Goal: Information Seeking & Learning: Find specific fact

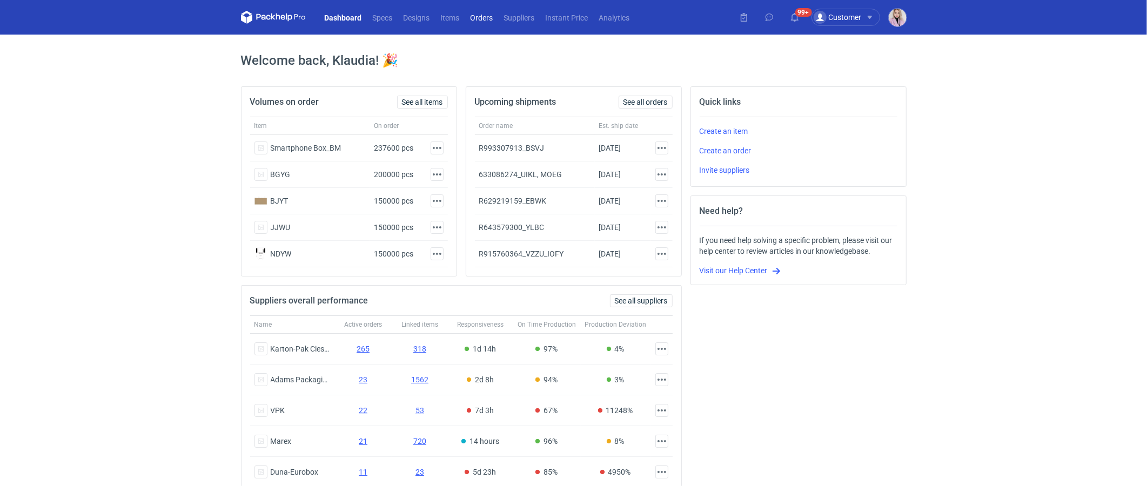
click at [490, 17] on link "Orders" at bounding box center [481, 17] width 33 height 13
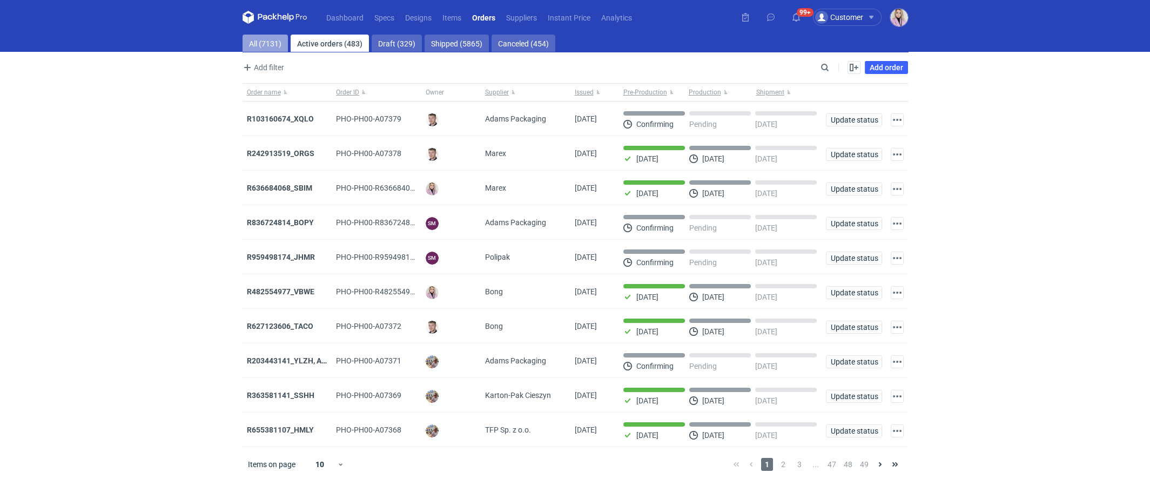
click at [268, 42] on link "All (7131)" at bounding box center [265, 43] width 45 height 17
click at [511, 17] on link "Suppliers" at bounding box center [522, 17] width 42 height 13
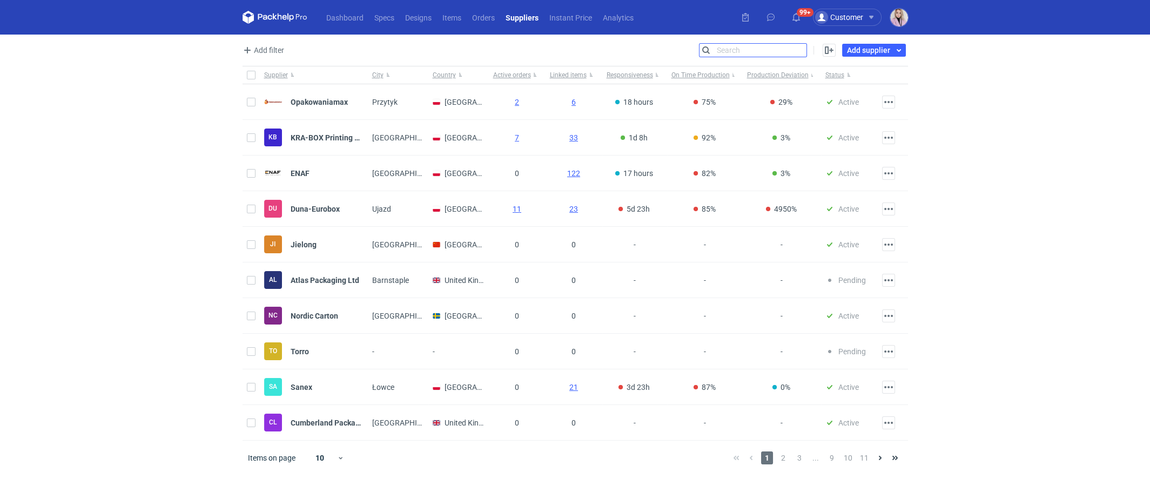
click at [799, 51] on input "Search" at bounding box center [753, 50] width 107 height 13
type input "polipak"
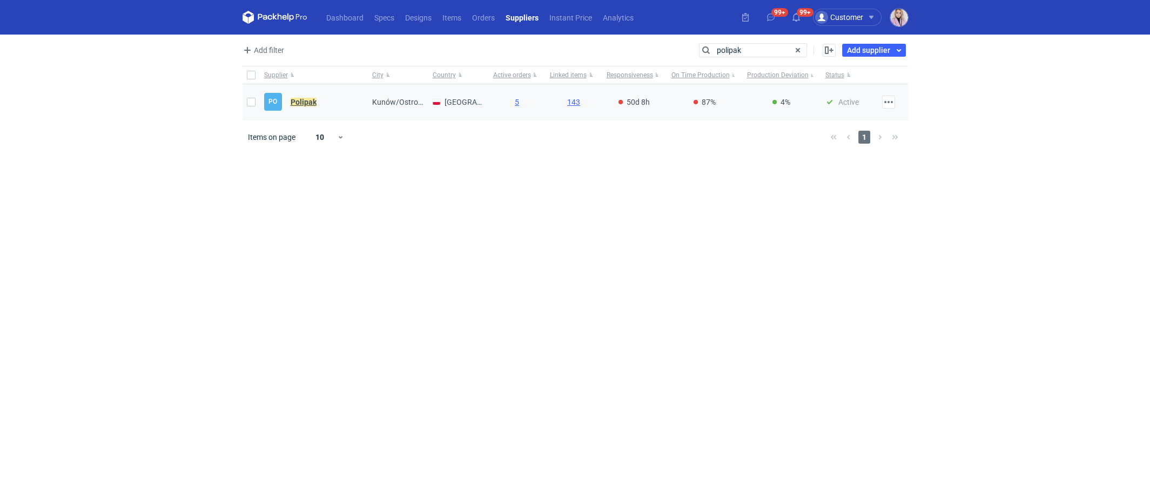
click at [300, 99] on em "Polipak" at bounding box center [304, 102] width 26 height 12
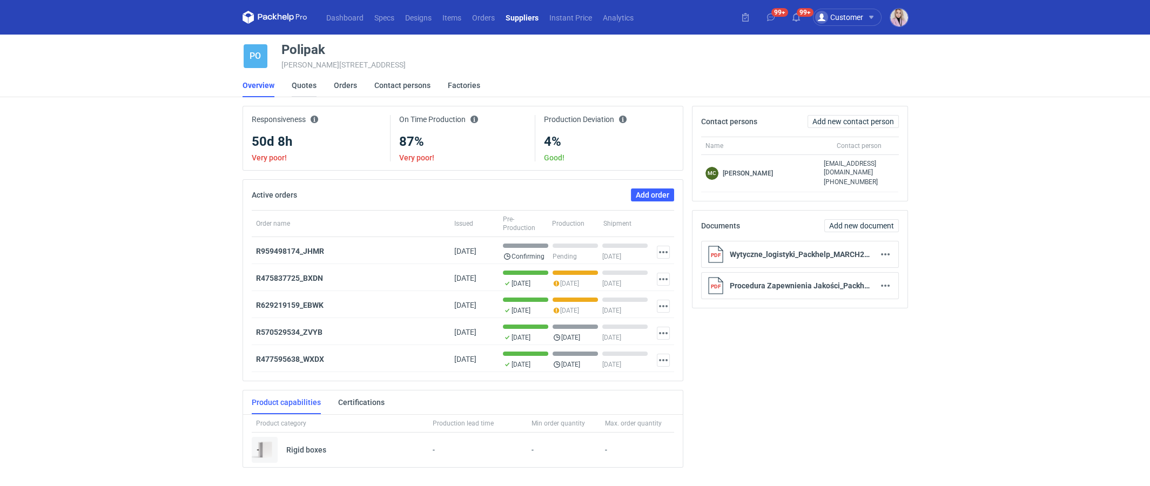
click at [303, 84] on link "Quotes" at bounding box center [304, 85] width 25 height 24
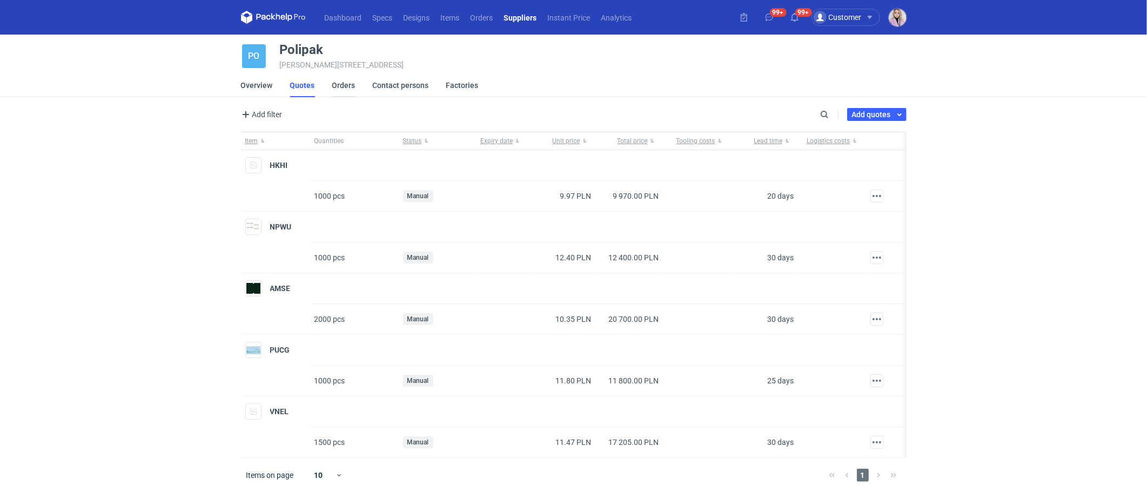
click at [347, 83] on link "Orders" at bounding box center [343, 85] width 23 height 24
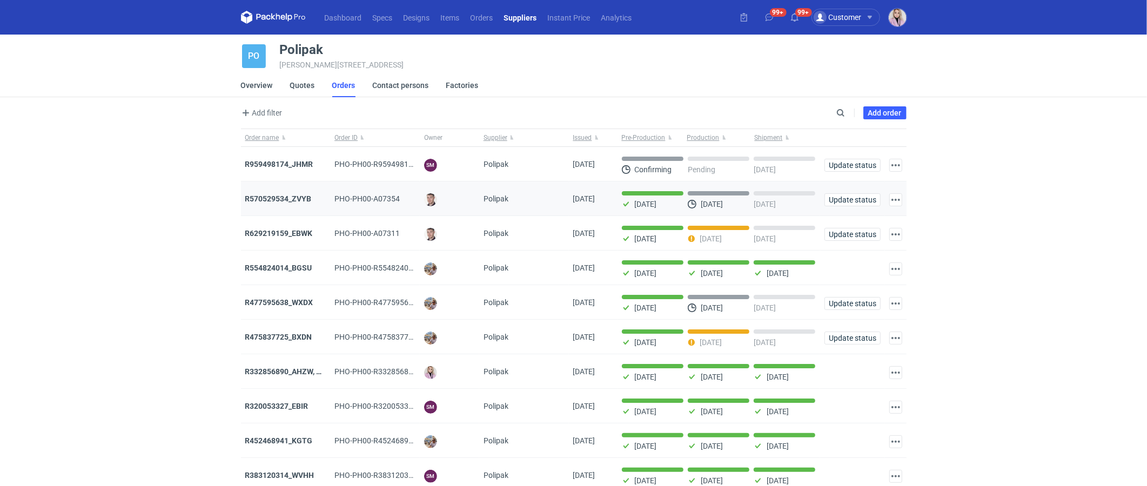
scroll to position [14, 0]
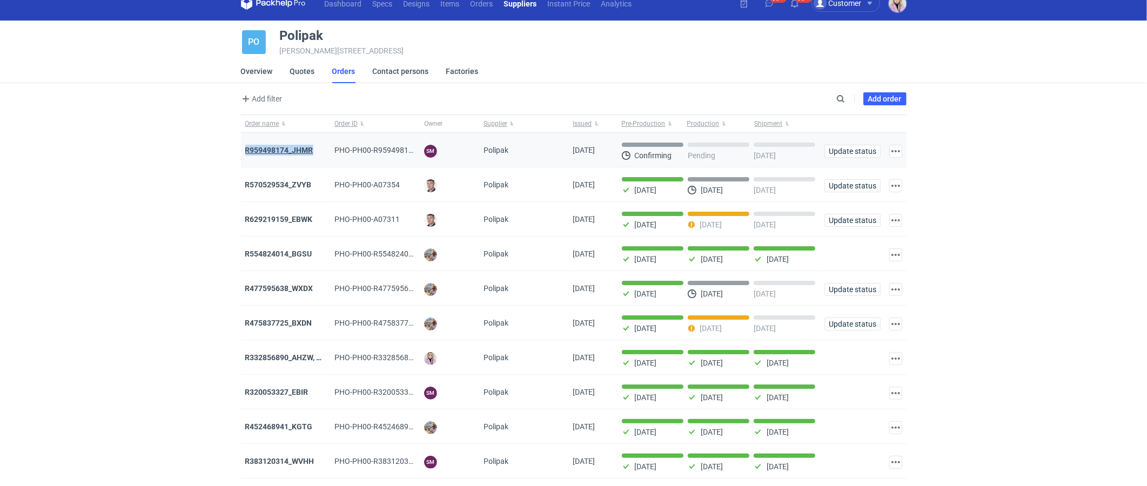
drag, startPoint x: 316, startPoint y: 152, endPoint x: 245, endPoint y: 151, distance: 71.3
click at [245, 152] on div "R959498174_JHMR" at bounding box center [285, 150] width 81 height 11
copy strong "R959498174_JHMR"
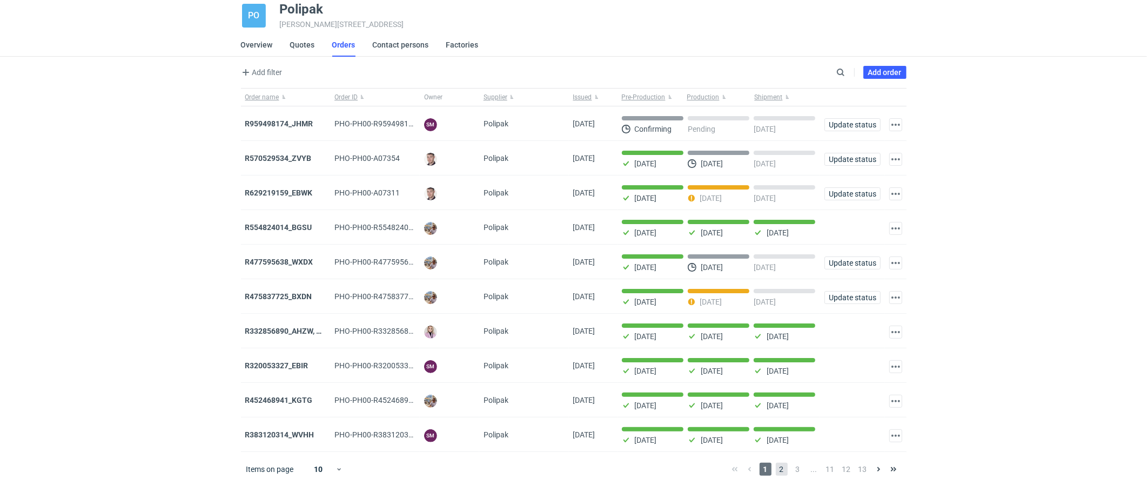
click at [780, 467] on span "2" at bounding box center [782, 469] width 12 height 13
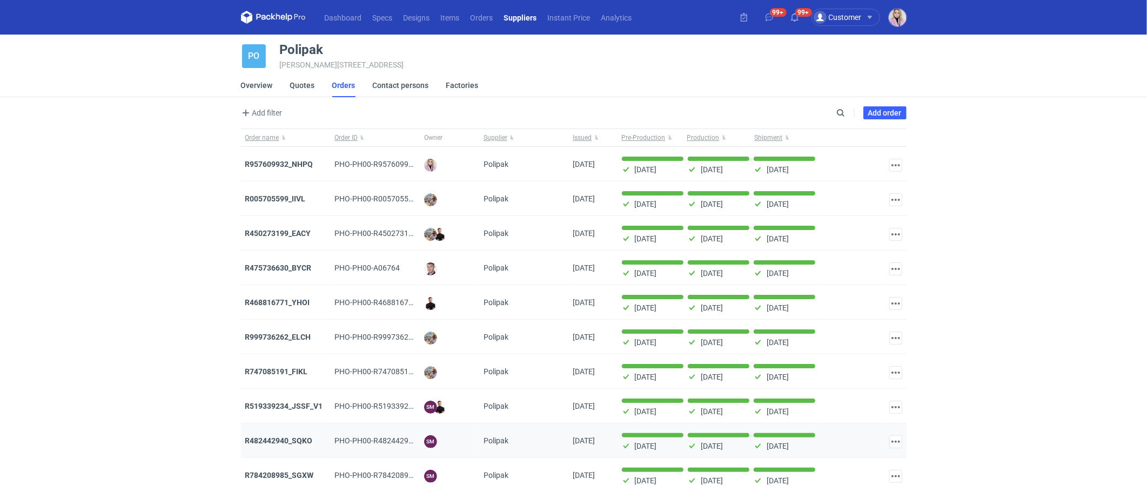
scroll to position [41, 0]
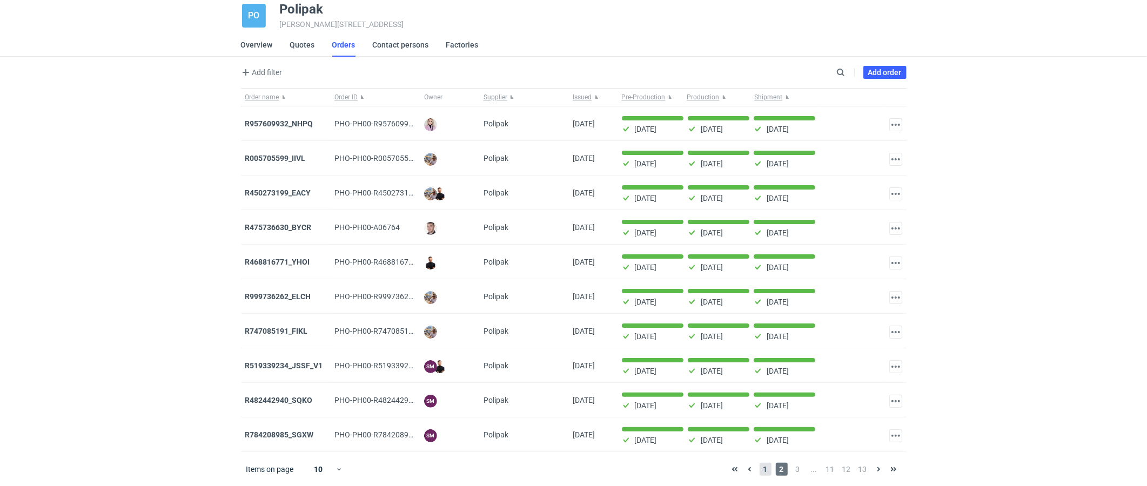
click at [763, 465] on span "1" at bounding box center [766, 469] width 12 height 13
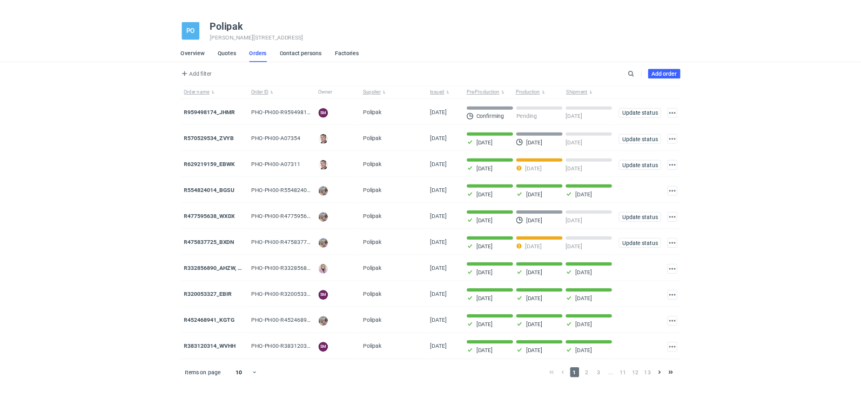
scroll to position [41, 0]
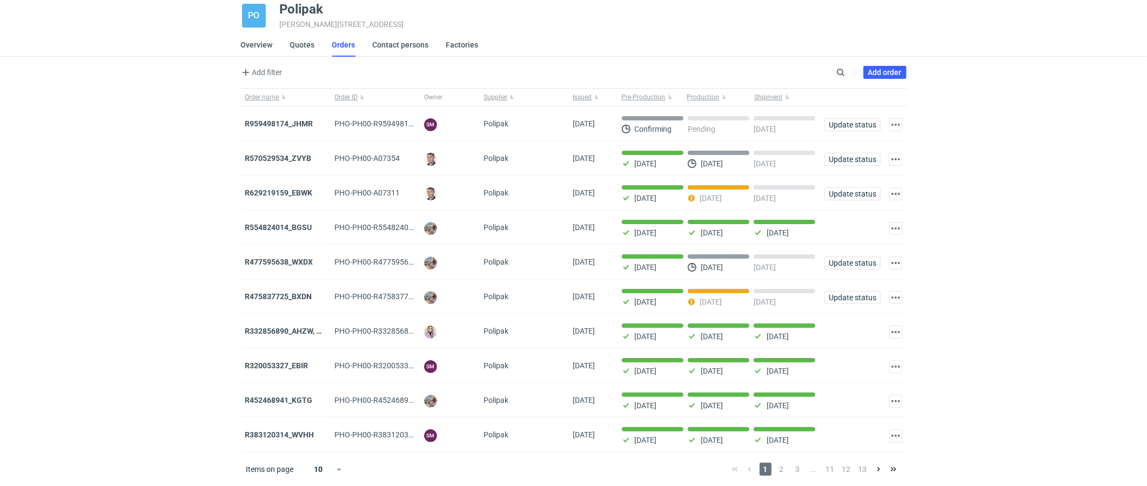
click at [214, 281] on div "Dashboard Specs Designs Items Orders Suppliers Instant Price Analytics 99+ 99+ …" at bounding box center [573, 202] width 1147 height 486
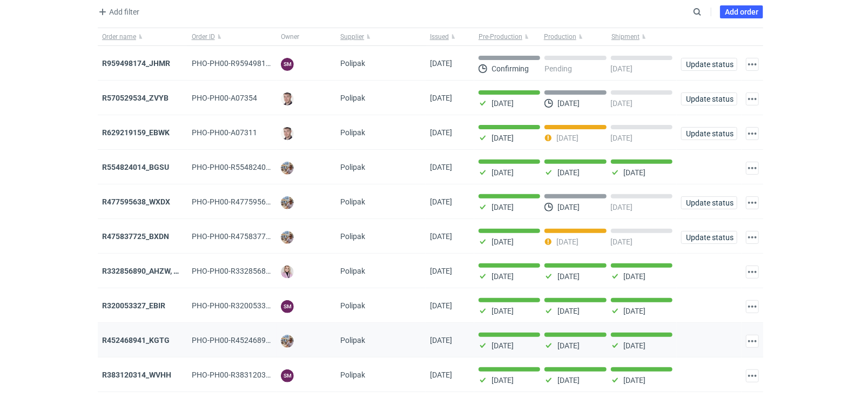
scroll to position [103, 0]
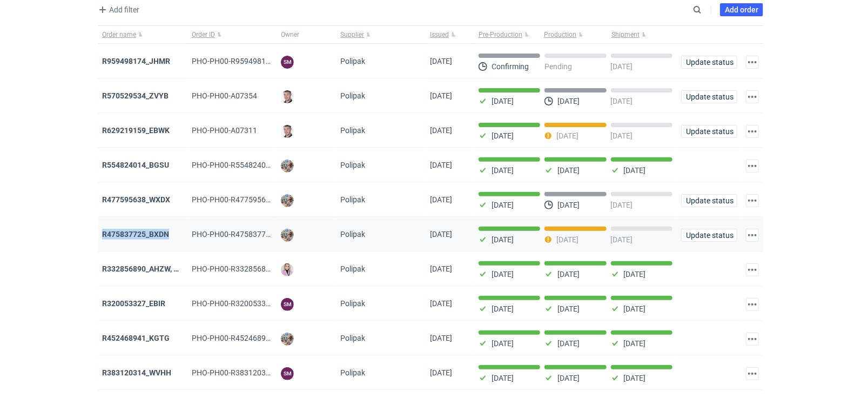
drag, startPoint x: 178, startPoint y: 237, endPoint x: 100, endPoint y: 236, distance: 77.3
click at [100, 236] on div "R475837725_BXDN" at bounding box center [143, 234] width 90 height 35
copy strong "R475837725_BXDN"
drag, startPoint x: 178, startPoint y: 204, endPoint x: 102, endPoint y: 202, distance: 76.2
click at [102, 202] on div "R477595638_WXDX" at bounding box center [142, 199] width 81 height 11
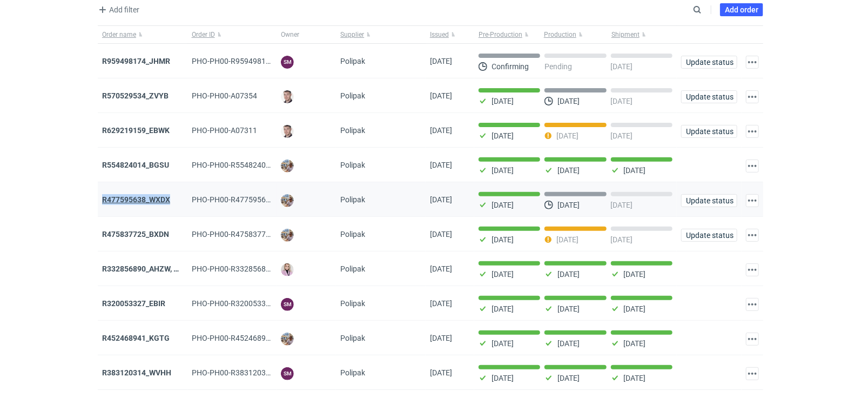
copy strong "R477595638_WXDX"
click at [46, 133] on div "Dashboard Specs Designs Items Orders Suppliers Instant Price Analytics 99+ 99+ …" at bounding box center [430, 95] width 861 height 397
drag, startPoint x: 175, startPoint y: 135, endPoint x: 103, endPoint y: 131, distance: 72.5
click at [103, 131] on div "R629219159_EBWK" at bounding box center [142, 130] width 81 height 11
copy strong "R629219159_EBWK"
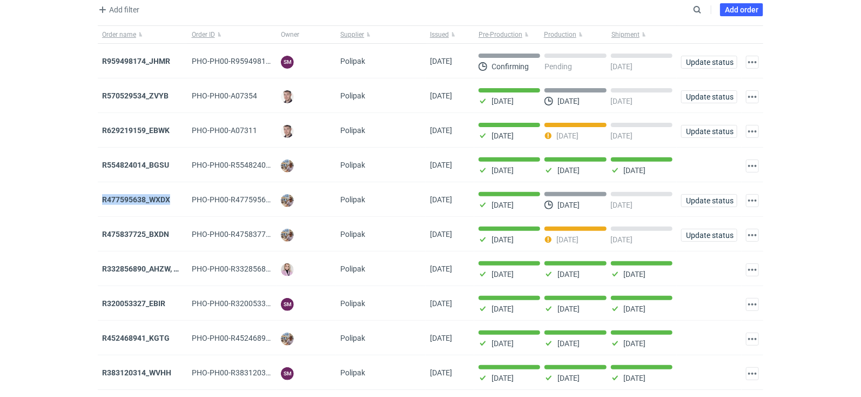
scroll to position [0, 0]
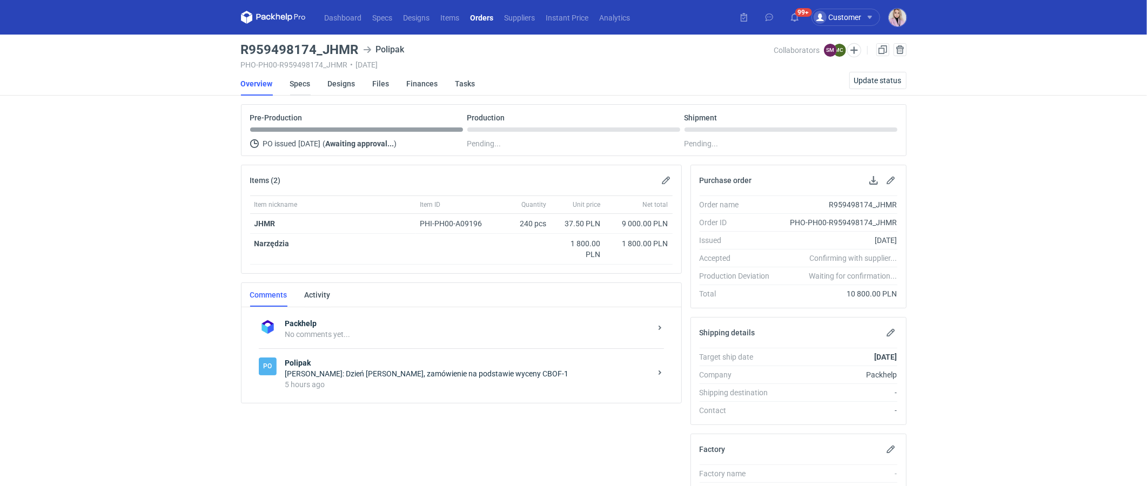
click at [307, 76] on link "Specs" at bounding box center [300, 84] width 21 height 24
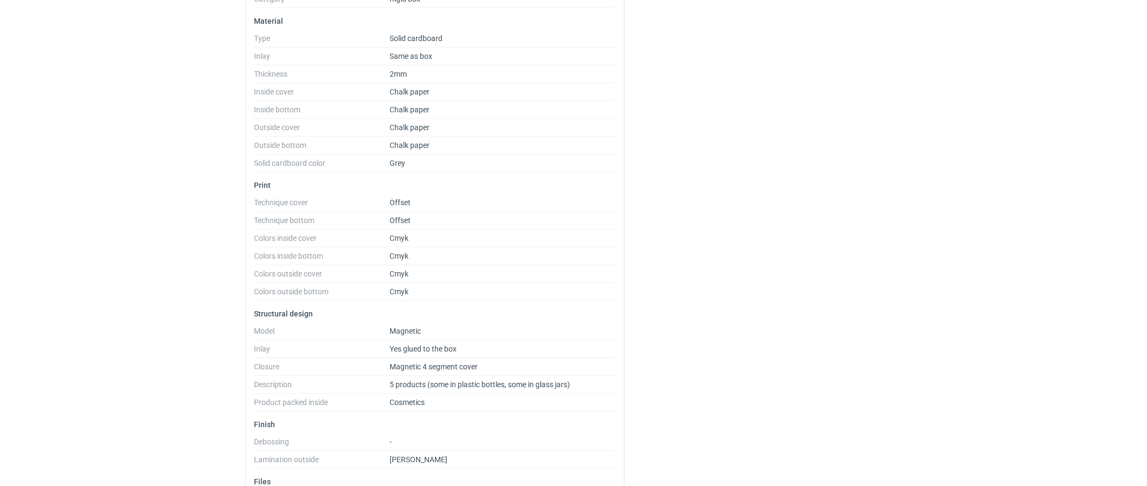
scroll to position [360, 0]
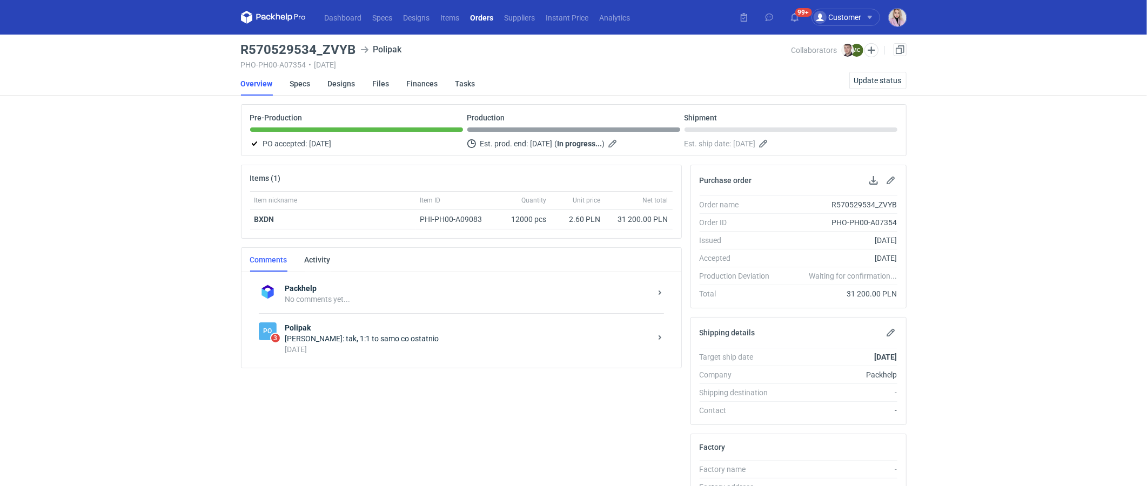
click at [307, 51] on h3 "R570529534_ZVYB" at bounding box center [298, 49] width 115 height 13
click at [306, 51] on h3 "R570529534_ZVYB" at bounding box center [298, 49] width 115 height 13
copy h3 "R570529534_ZVYB"
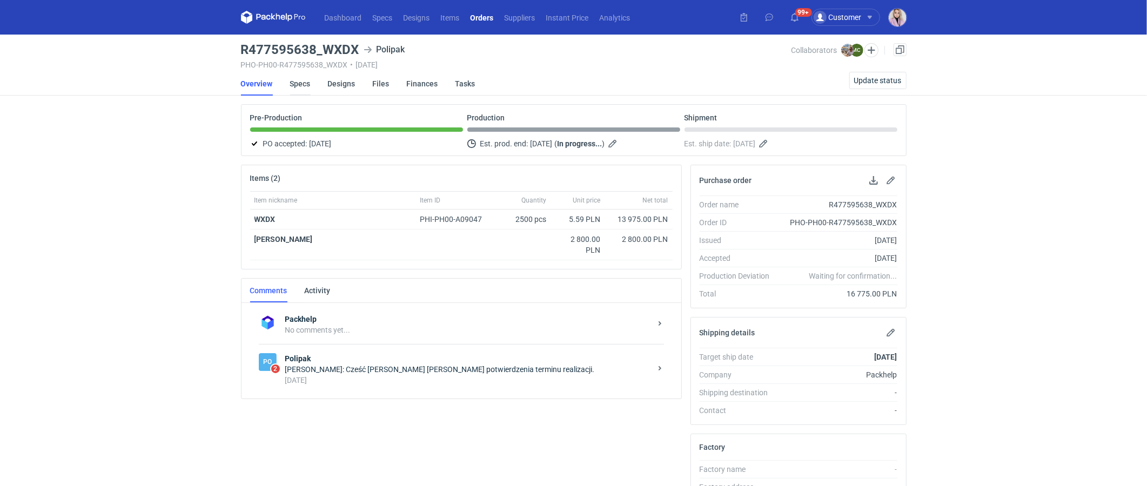
click at [301, 85] on link "Specs" at bounding box center [300, 84] width 21 height 24
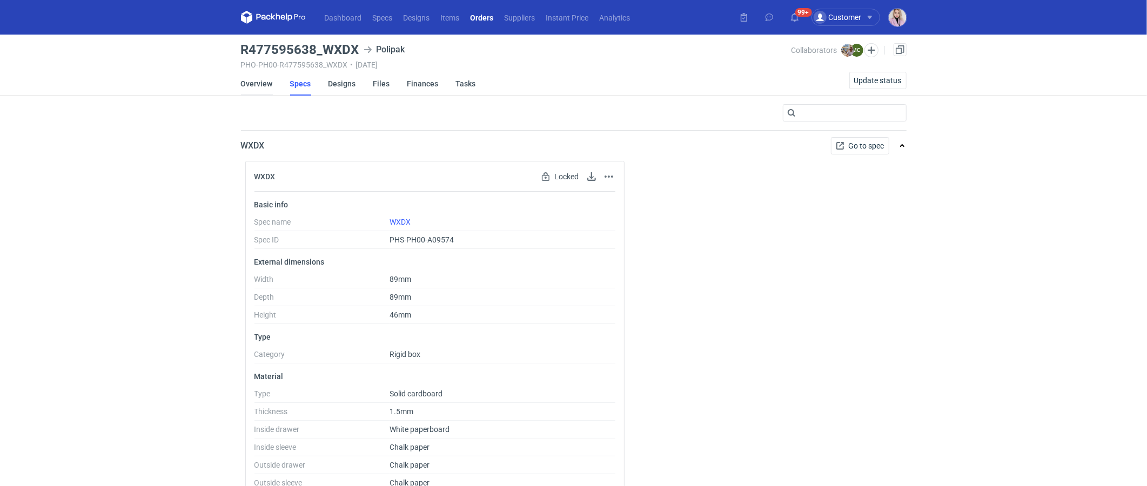
click at [259, 78] on link "Overview" at bounding box center [257, 84] width 32 height 24
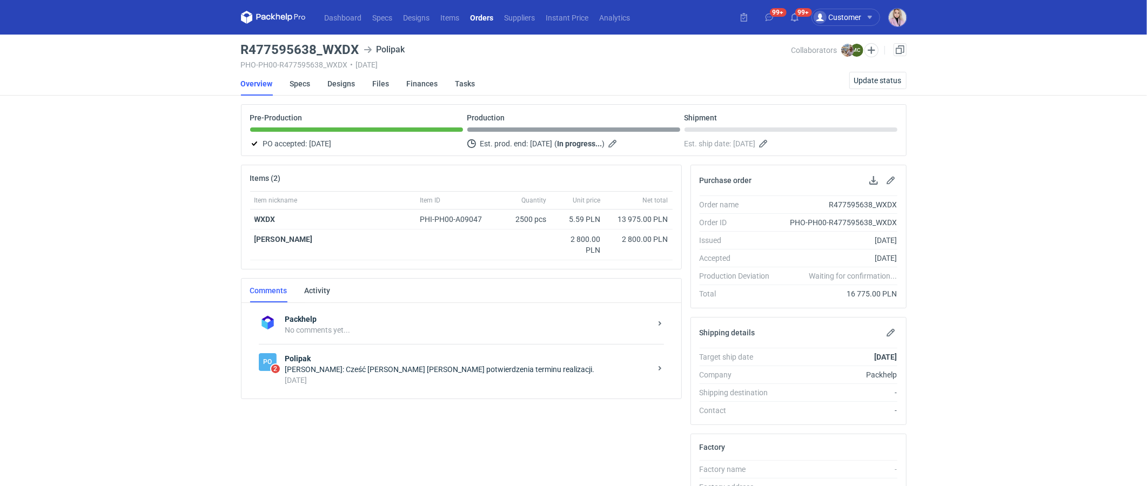
click at [289, 50] on h3 "R477595638_WXDX" at bounding box center [300, 49] width 118 height 13
copy h3 "R477595638_WXDX"
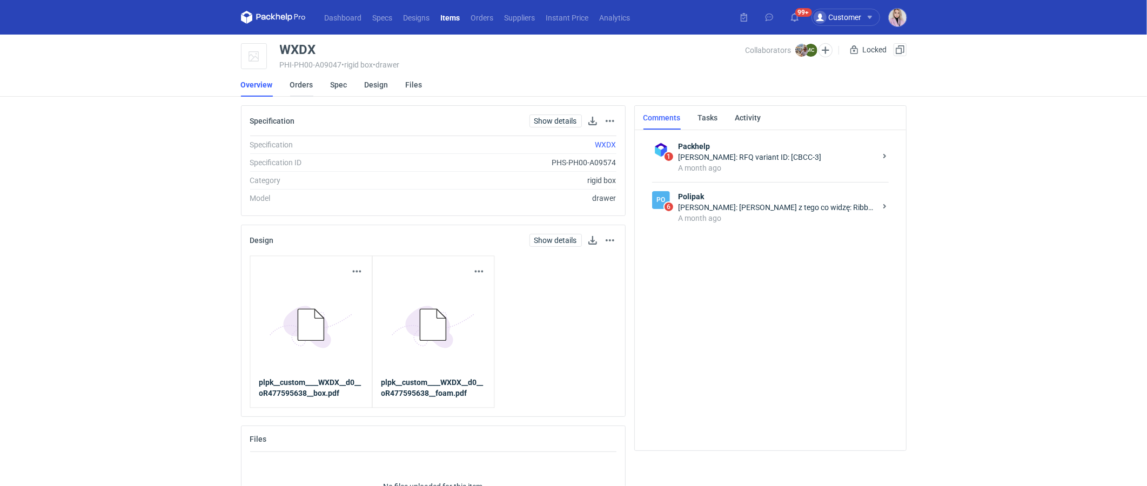
click at [305, 91] on link "Orders" at bounding box center [301, 85] width 23 height 24
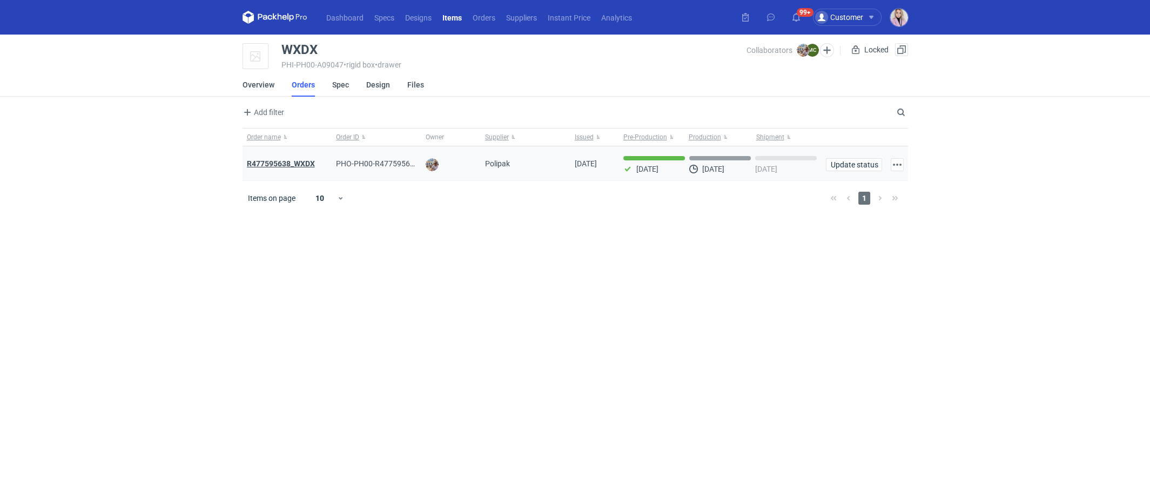
click at [286, 163] on strong "R477595638_WXDX" at bounding box center [281, 163] width 68 height 9
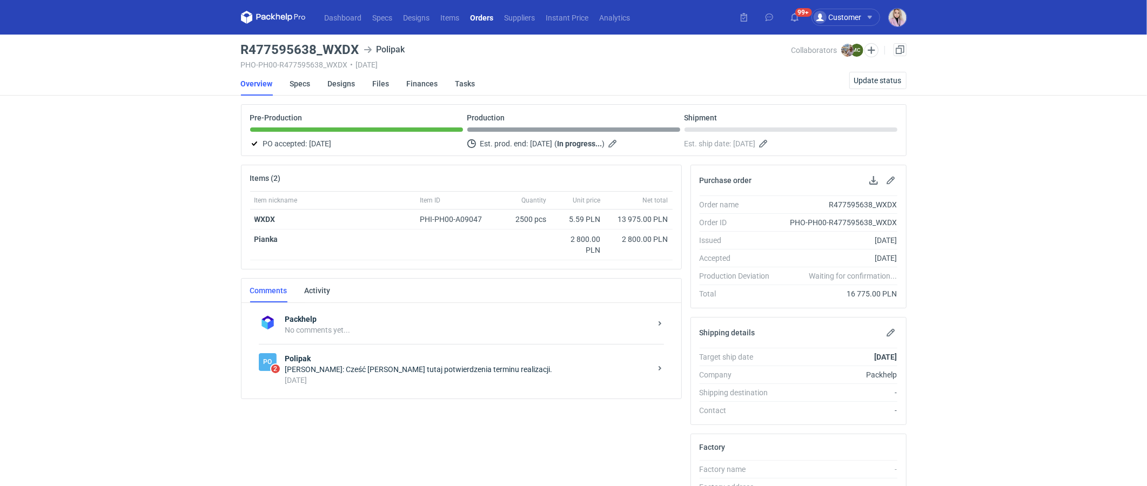
click at [385, 367] on div "[PERSON_NAME]: Cześć [PERSON_NAME] tutaj potwierdzenia terminu realizacji." at bounding box center [468, 369] width 366 height 11
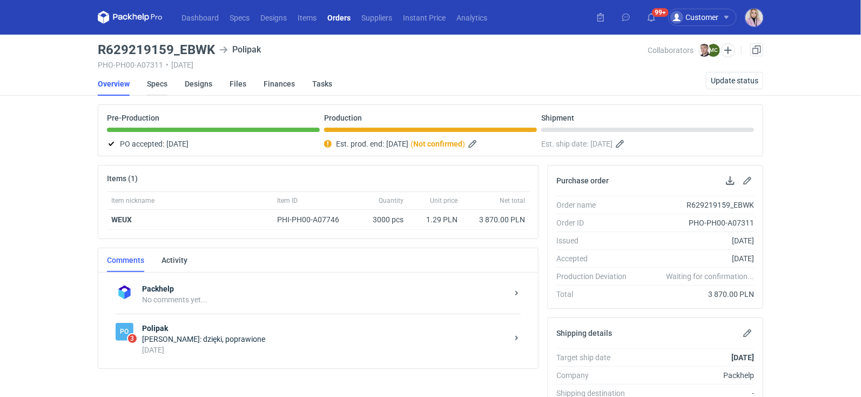
click at [158, 86] on link "Specs" at bounding box center [157, 84] width 21 height 24
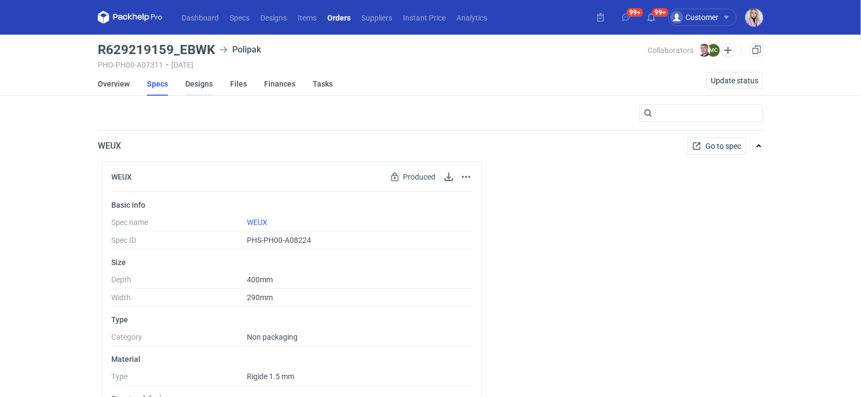
click at [198, 79] on link "Designs" at bounding box center [199, 84] width 28 height 24
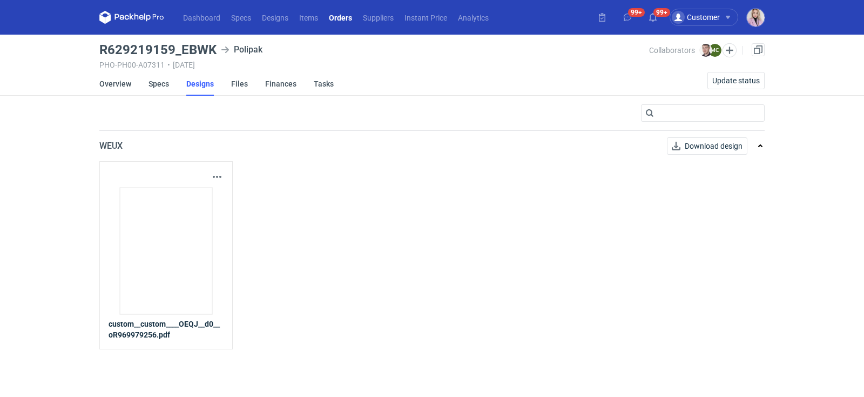
click at [141, 84] on li "Overview" at bounding box center [123, 84] width 49 height 24
click at [153, 84] on link "Specs" at bounding box center [159, 84] width 21 height 24
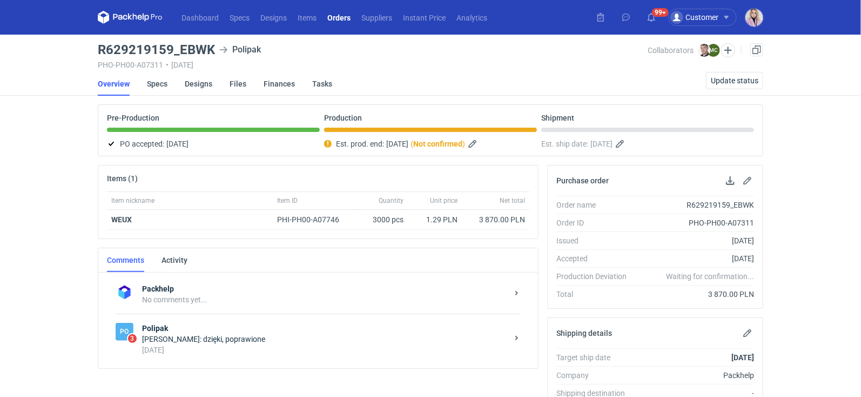
click at [260, 337] on div "[PERSON_NAME]: dzięki, poprawione" at bounding box center [325, 338] width 366 height 11
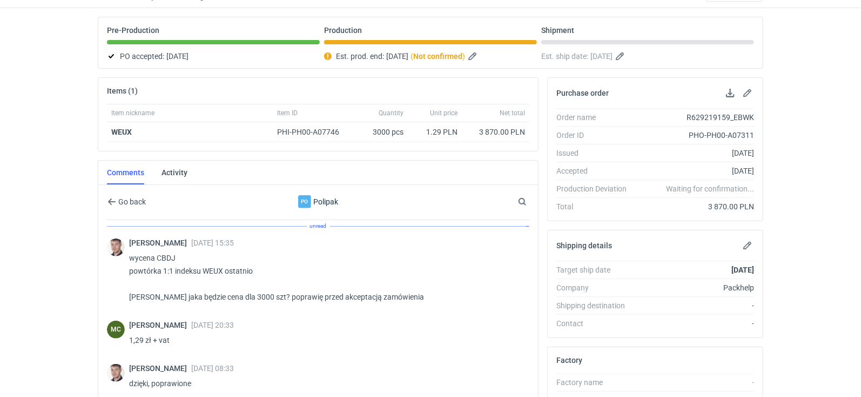
scroll to position [114, 0]
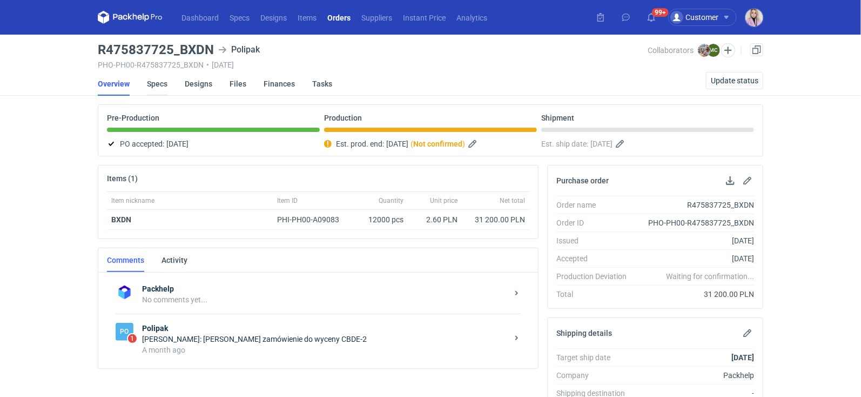
click at [157, 85] on link "Specs" at bounding box center [157, 84] width 21 height 24
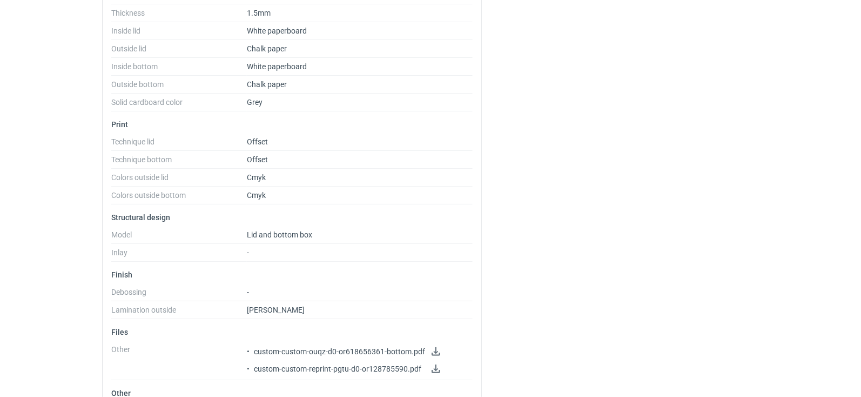
scroll to position [414, 0]
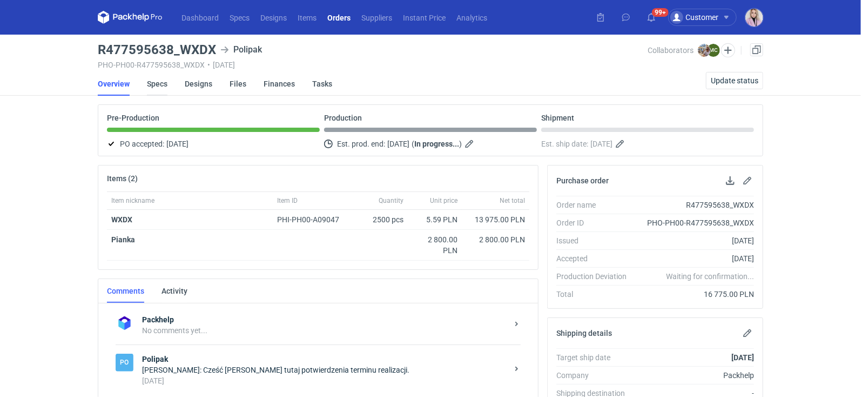
click at [152, 81] on link "Specs" at bounding box center [157, 84] width 21 height 24
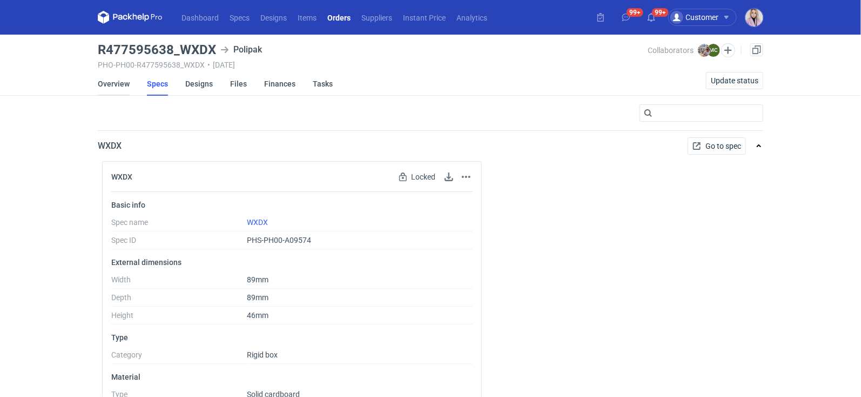
click at [112, 84] on link "Overview" at bounding box center [114, 84] width 32 height 24
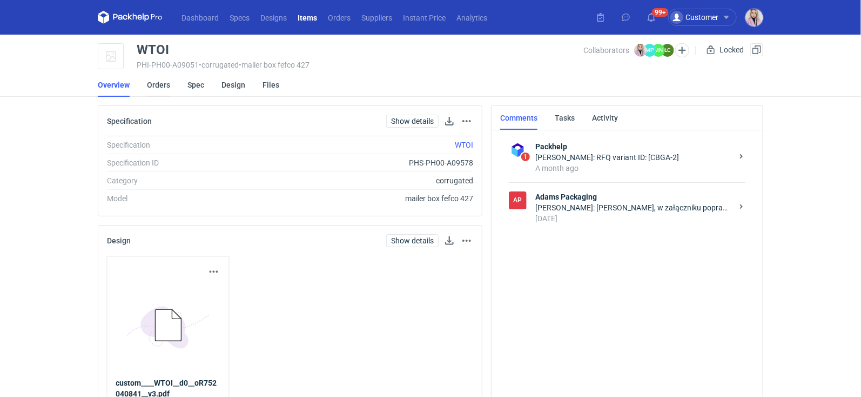
click at [157, 84] on link "Orders" at bounding box center [158, 85] width 23 height 24
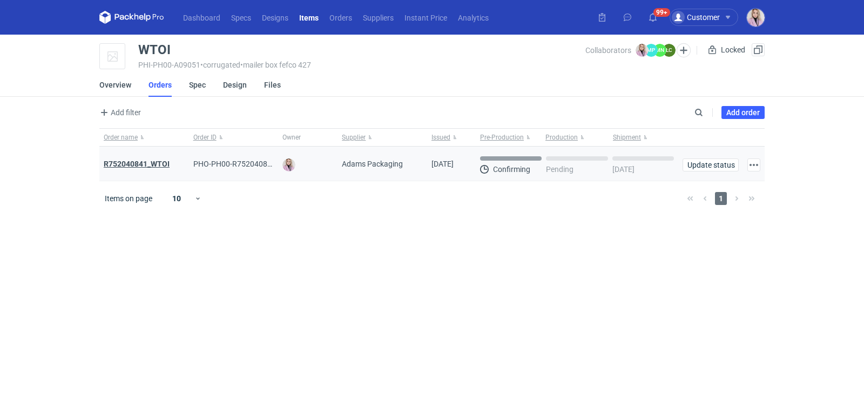
click at [149, 162] on strong "R752040841_WTOI" at bounding box center [137, 163] width 66 height 9
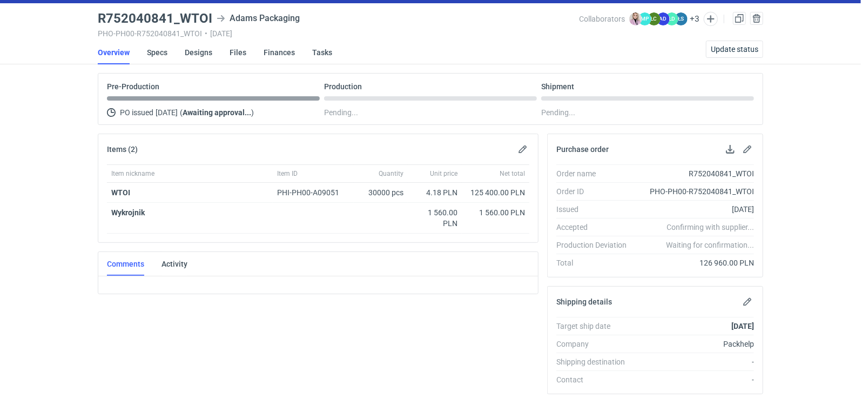
scroll to position [78, 0]
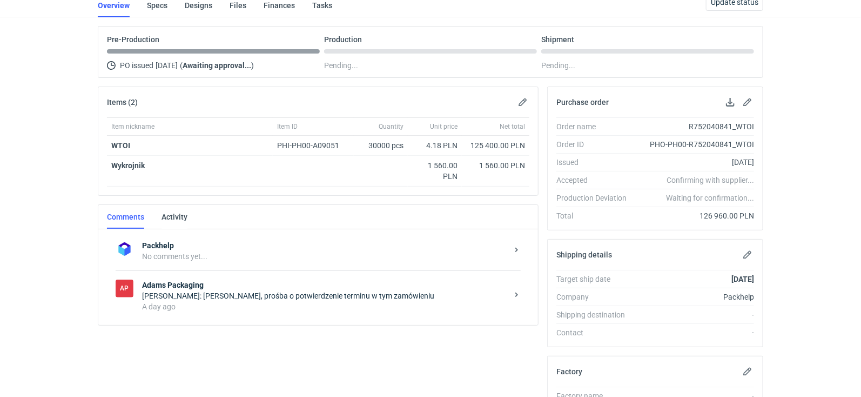
click at [249, 327] on div "Items (2) Item nickname Item ID Quantity Unit price Net total WTOI PHI-PH00-A09…" at bounding box center [318, 342] width 450 height 512
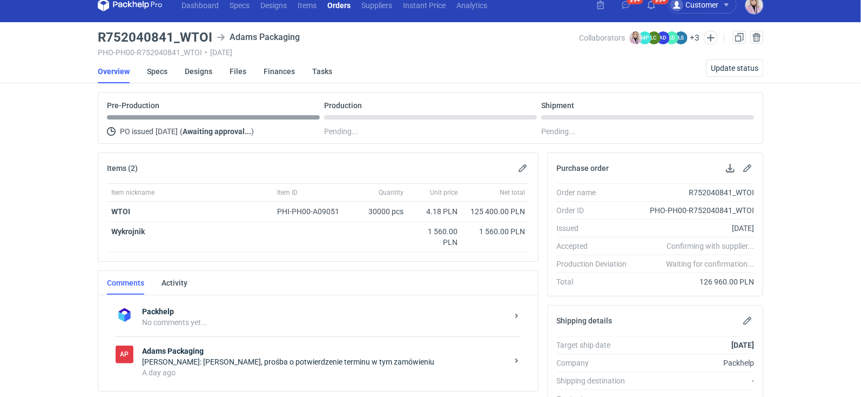
click at [137, 35] on h3 "R752040841_WTOI" at bounding box center [155, 37] width 115 height 13
click at [137, 36] on h3 "R752040841_WTOI" at bounding box center [155, 37] width 115 height 13
copy h3 "R752040841_WTOI"
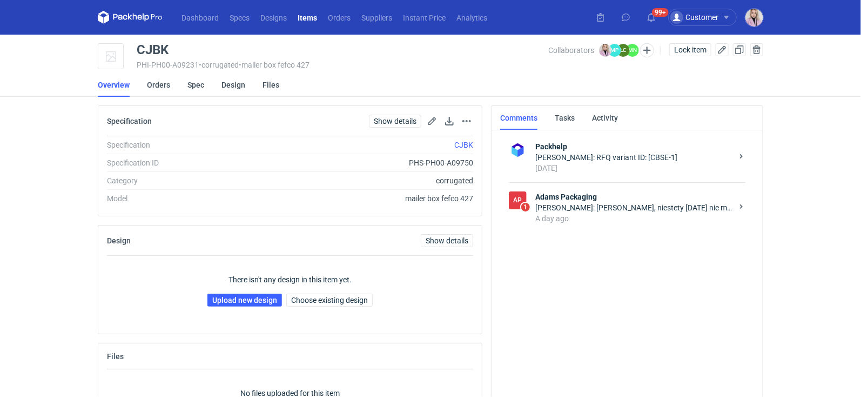
click at [630, 204] on div "Małgorzata Nowotna: Pani Klaudio, niestety dzisiaj nie ma szans, czekam w kolej…" at bounding box center [633, 207] width 197 height 11
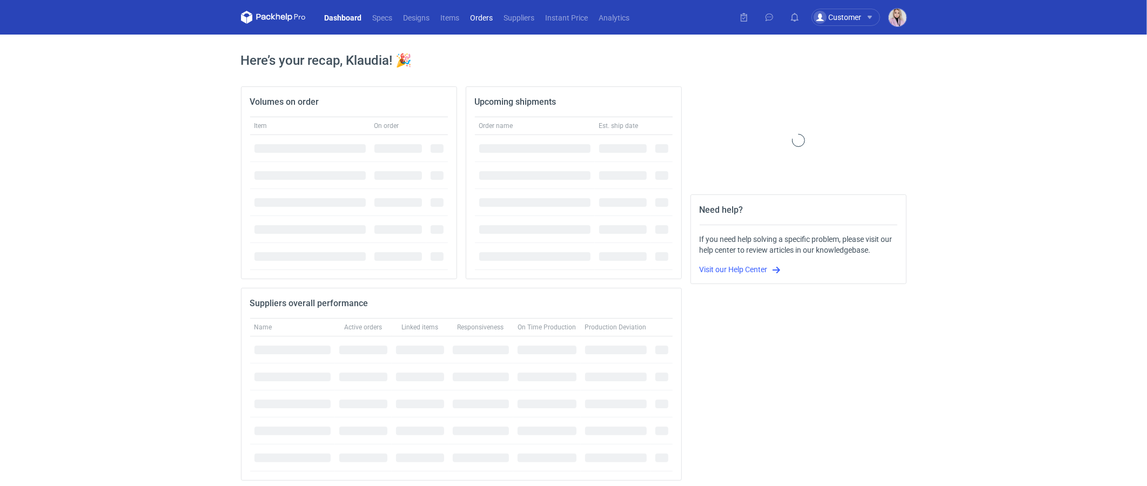
click at [485, 19] on link "Orders" at bounding box center [481, 17] width 33 height 13
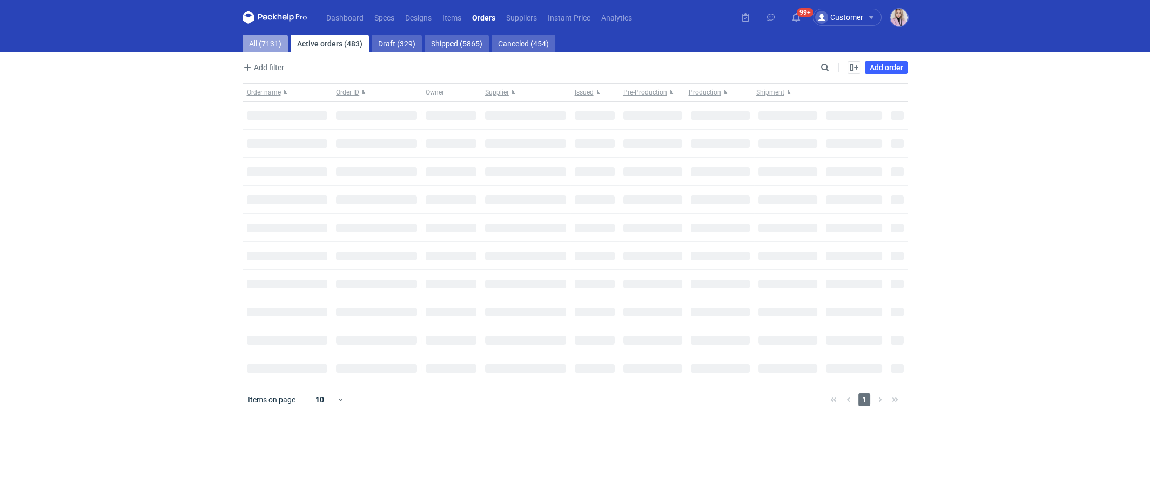
click at [270, 50] on link "All (7131)" at bounding box center [265, 43] width 45 height 17
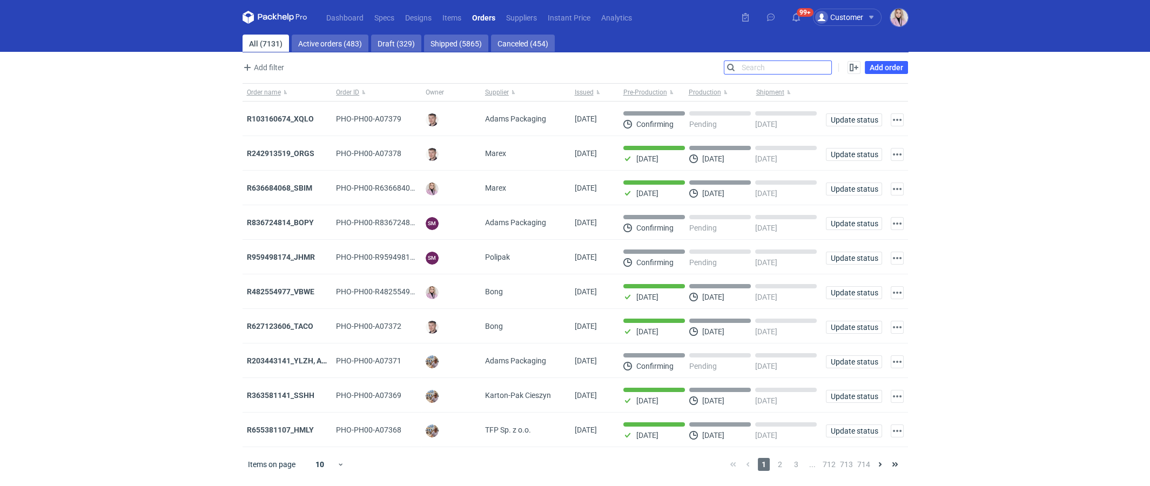
click at [826, 70] on input "Search" at bounding box center [778, 67] width 107 height 13
click at [827, 68] on input "Search" at bounding box center [778, 67] width 107 height 13
paste input "ENEL"
type input "ENEL"
